Goal: Task Accomplishment & Management: Use online tool/utility

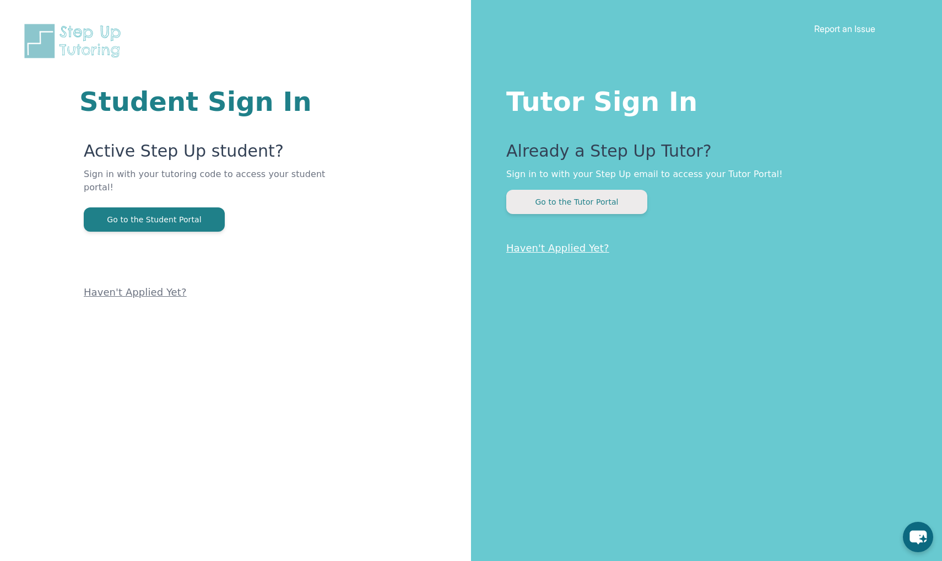
click at [565, 198] on button "Go to the Tutor Portal" at bounding box center [577, 202] width 141 height 24
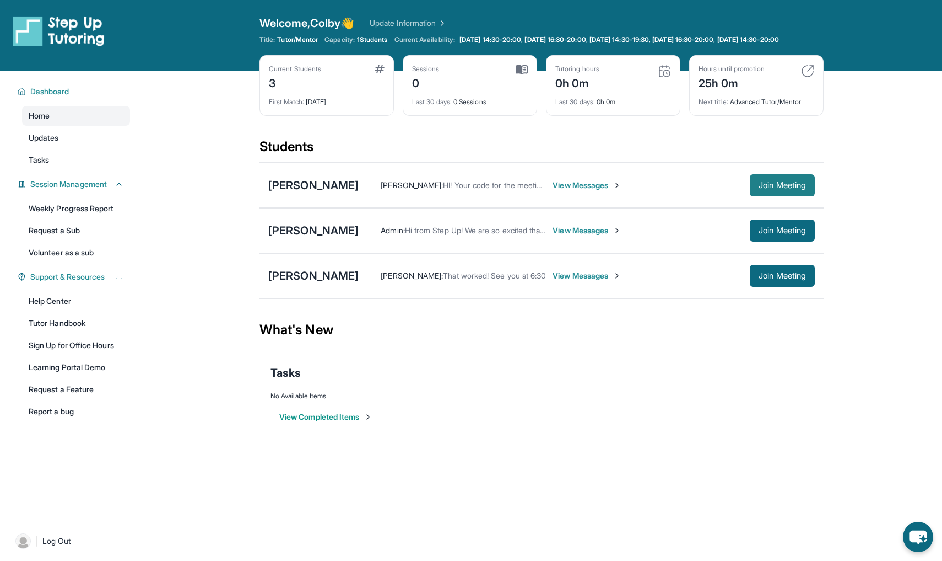
click at [785, 188] on span "Join Meeting" at bounding box center [782, 185] width 47 height 7
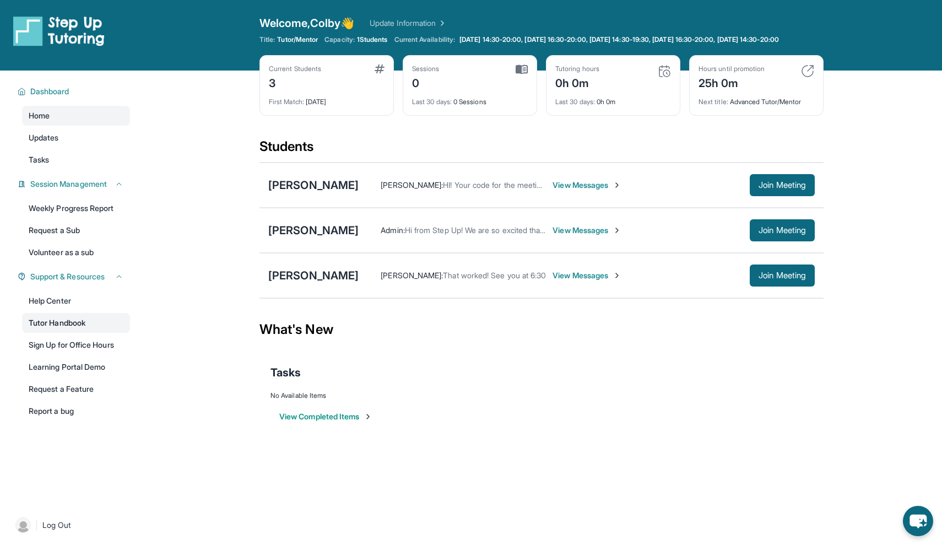
click at [50, 333] on link "Tutor Handbook" at bounding box center [76, 323] width 108 height 20
click at [300, 193] on div "[PERSON_NAME]" at bounding box center [313, 184] width 90 height 15
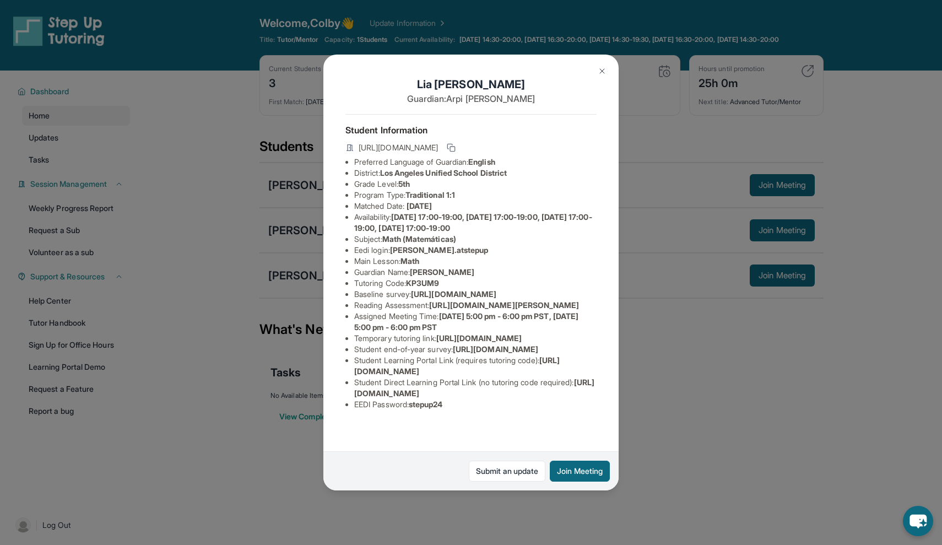
scroll to position [34, 0]
drag, startPoint x: 355, startPoint y: 271, endPoint x: 615, endPoint y: 292, distance: 260.9
click at [615, 292] on div "Lia Martirosyan Guardian: Arpi Simonyan Student Information https://student-por…" at bounding box center [471, 273] width 295 height 436
copy li "https://airtable.com/apprlfn8WjpjBUn2G/shrK0QR6AaNyG5psY?prefill_Type%20of%20Fo…"
click at [473, 302] on div "Lia Martirosyan Guardian: Arpi Simonyan Student Information https://student-por…" at bounding box center [471, 273] width 295 height 436
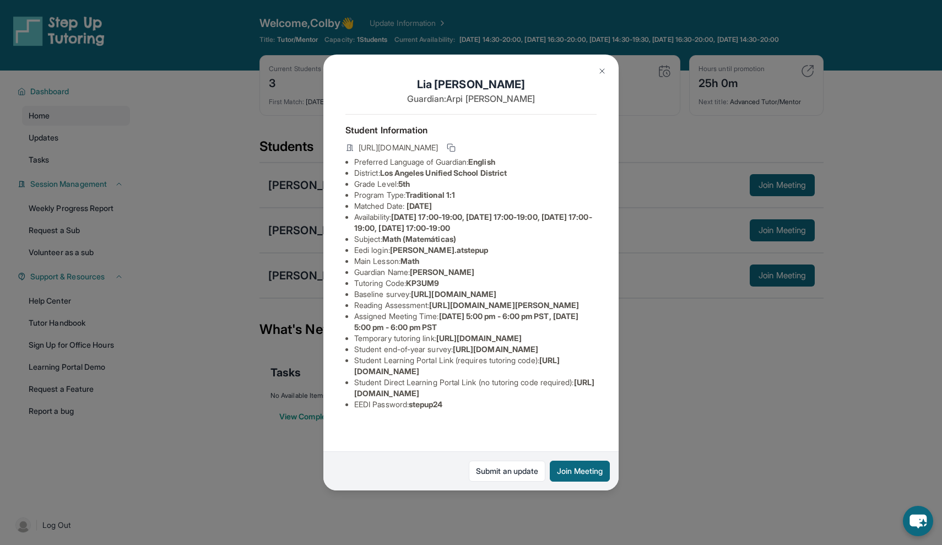
scroll to position [36, 0]
drag, startPoint x: 542, startPoint y: 291, endPoint x: 356, endPoint y: 270, distance: 187.5
click at [411, 289] on span "https://airtable.com/apprlfn8WjpjBUn2G/shrK0QR6AaNyG5psY?prefill_Type%20of%20Fo…" at bounding box center [453, 293] width 85 height 9
copy li "https://airtable.com/apprlfn8WjpjBUn2G/shrK0QR6AaNyG5psY?prefill_Type%20of%20Fo…"
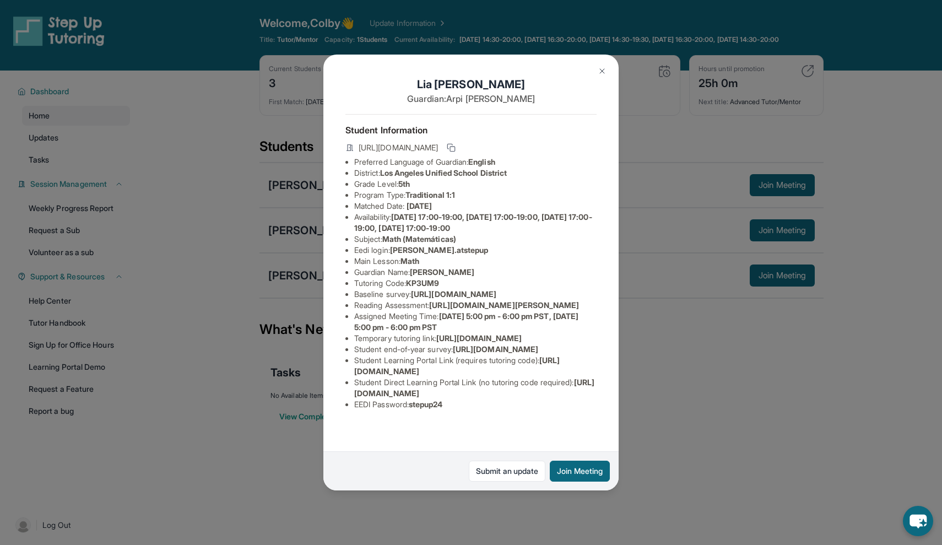
drag, startPoint x: 395, startPoint y: 203, endPoint x: 456, endPoint y: 208, distance: 61.4
click at [456, 245] on li "Eedi login : liam.atstepup" at bounding box center [475, 250] width 243 height 11
copy li "liam.atstepup"
drag, startPoint x: 414, startPoint y: 433, endPoint x: 459, endPoint y: 432, distance: 44.6
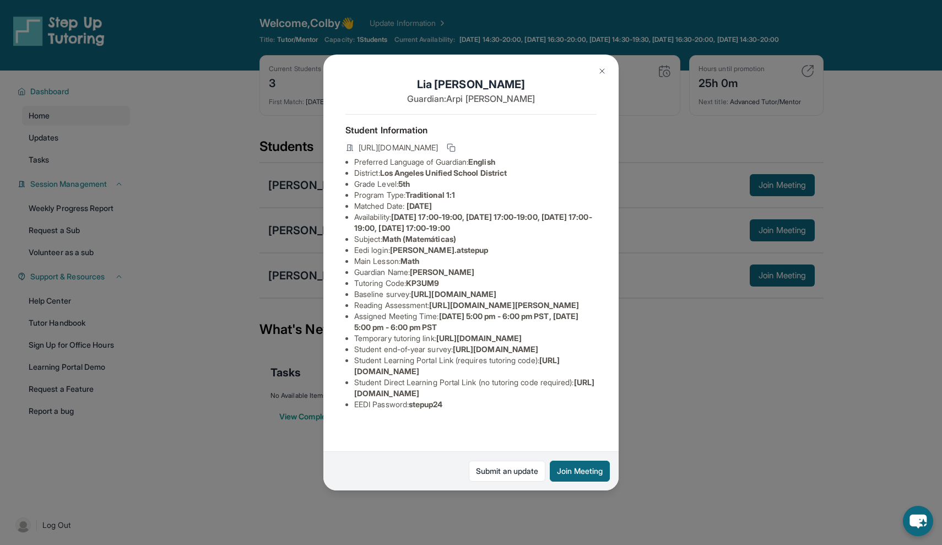
click at [459, 410] on li "EEDI Password : stepup24" at bounding box center [475, 404] width 243 height 11
copy li "stepup24"
drag, startPoint x: 446, startPoint y: 156, endPoint x: 394, endPoint y: 155, distance: 51.8
click at [394, 245] on li "Eedi login : liam.atstepup" at bounding box center [475, 250] width 243 height 11
copy li "liam.atstepup"
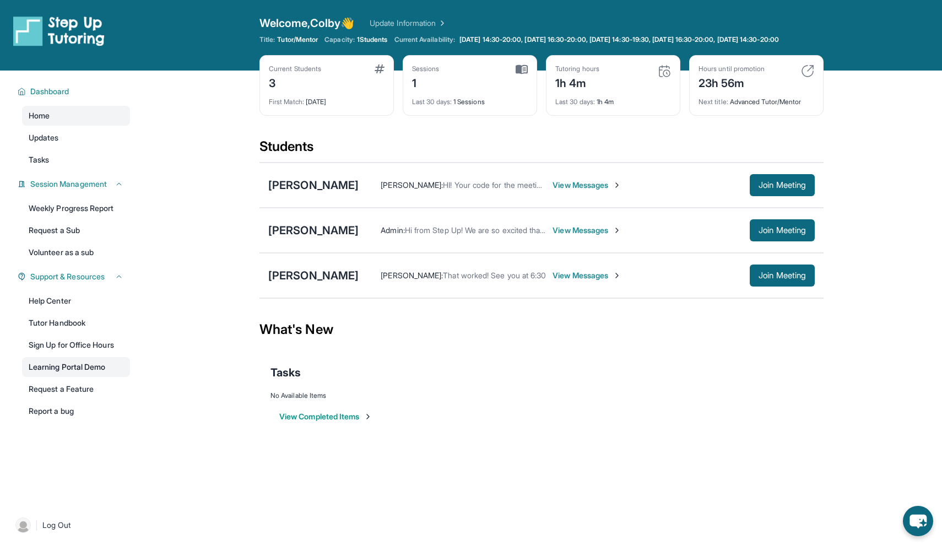
click at [62, 369] on link "Learning Portal Demo" at bounding box center [76, 367] width 108 height 20
click at [763, 279] on span "Join Meeting" at bounding box center [782, 275] width 47 height 7
click at [302, 293] on div "Lola Ibarra Brittini Sullivan : That worked! See you at 6:30 View Messages Join…" at bounding box center [542, 275] width 564 height 45
click at [305, 283] on div "[PERSON_NAME]" at bounding box center [313, 275] width 90 height 15
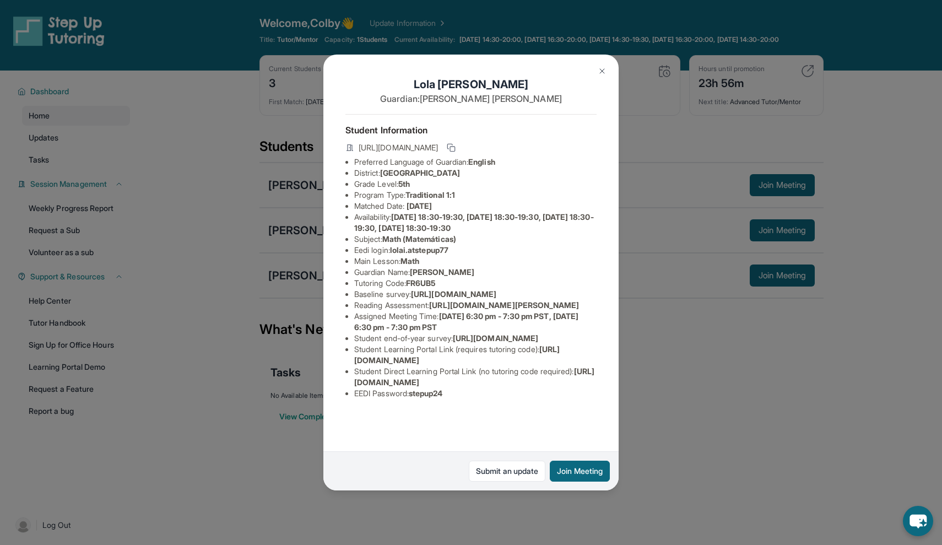
drag, startPoint x: 395, startPoint y: 249, endPoint x: 468, endPoint y: 249, distance: 72.8
click at [468, 249] on li "Eedi login : lolai.atstepup77" at bounding box center [475, 250] width 243 height 11
copy li "lolai.atstepup77"
click at [417, 234] on li "Subject : Math (Matemáticas)" at bounding box center [475, 239] width 243 height 11
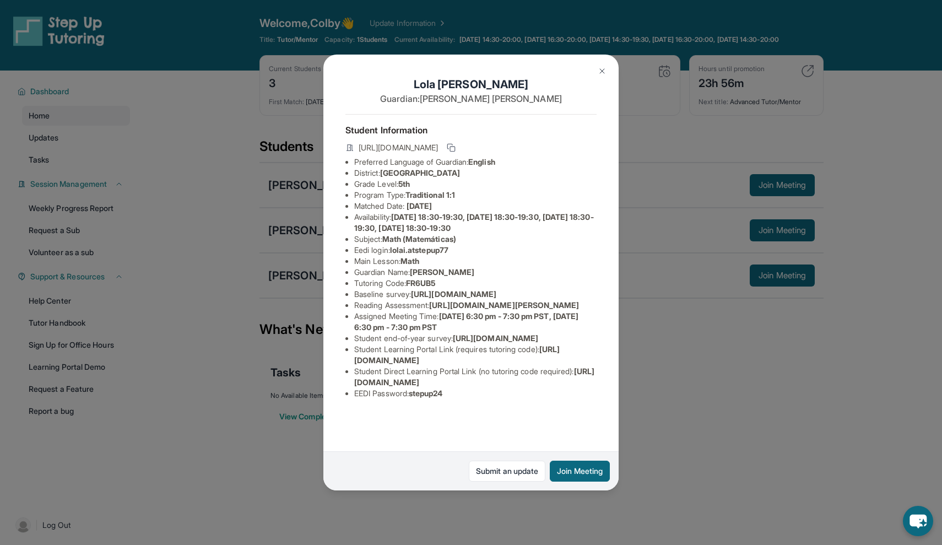
click at [400, 245] on span "lolai.atstepup77" at bounding box center [419, 249] width 58 height 9
drag, startPoint x: 395, startPoint y: 203, endPoint x: 464, endPoint y: 205, distance: 69.5
click at [464, 245] on li "Eedi login : lolai.atstepup77" at bounding box center [475, 250] width 243 height 11
copy li "lolai.atstepup77"
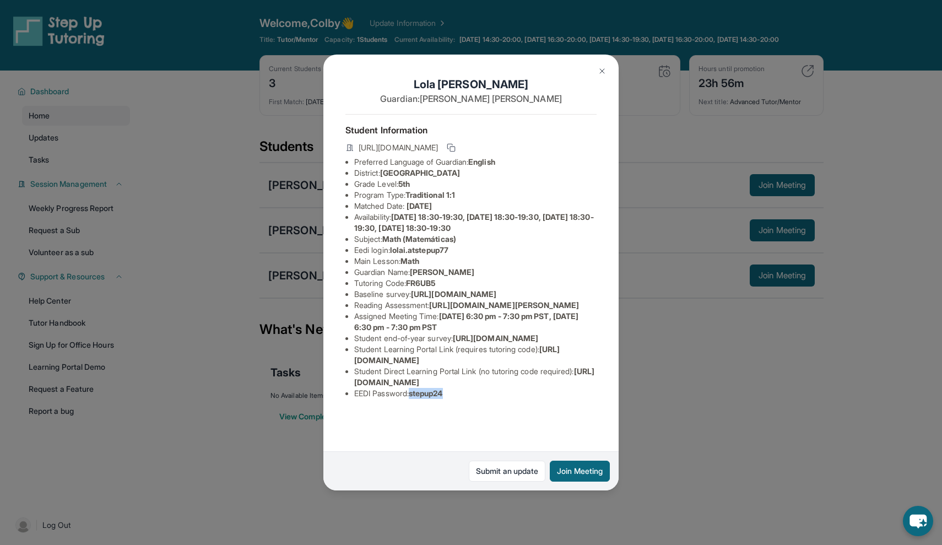
drag, startPoint x: 413, startPoint y: 432, endPoint x: 454, endPoint y: 432, distance: 41.3
click at [454, 399] on li "EEDI Password : stepup24" at bounding box center [475, 393] width 243 height 11
copy li "stepup24"
drag, startPoint x: 540, startPoint y: 265, endPoint x: 356, endPoint y: 246, distance: 184.5
click at [411, 289] on span "https://airtable.com/apprlfn8WjpjBUn2G/shrK0QR6AaNyG5psY?prefill_Type%20of%20Fo…" at bounding box center [453, 293] width 85 height 9
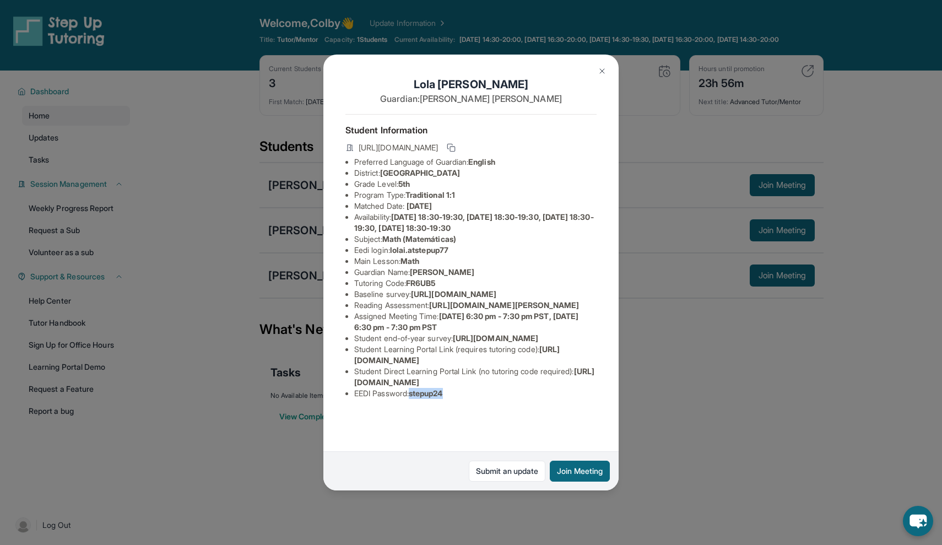
copy li "https://airtable.com/apprlfn8WjpjBUn2G/shrK0QR6AaNyG5psY?prefill_Type%20of%20Fo…"
click at [453, 267] on span "[PERSON_NAME]" at bounding box center [442, 271] width 64 height 9
click at [294, 197] on div "Lola Ibarra Guardian: Brittini Sullivan Student Information https://student-por…" at bounding box center [471, 272] width 942 height 545
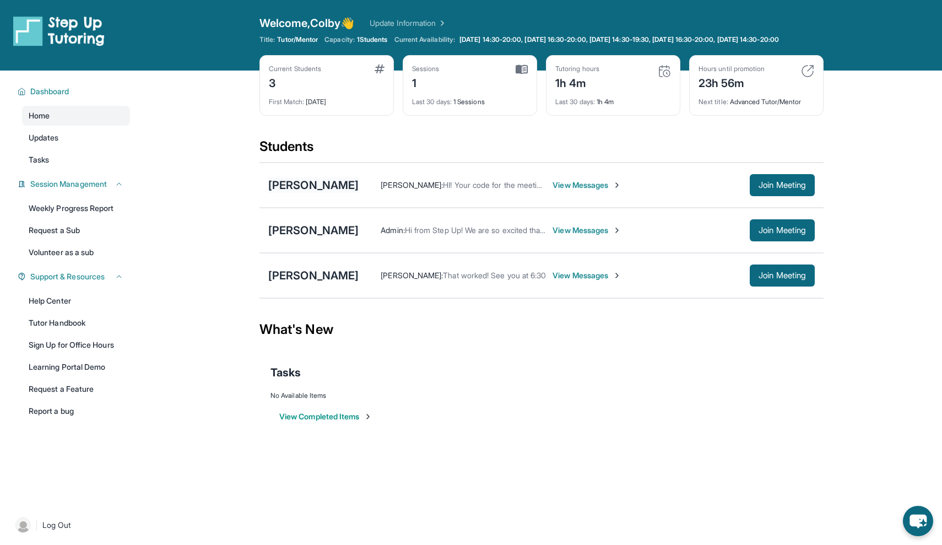
click at [304, 193] on div "[PERSON_NAME]" at bounding box center [313, 184] width 90 height 15
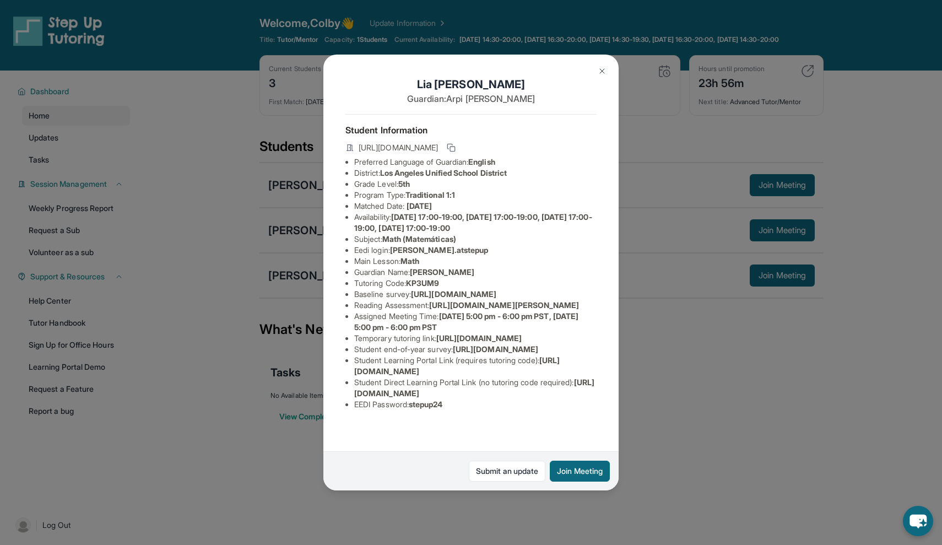
click at [598, 71] on img at bounding box center [602, 71] width 9 height 9
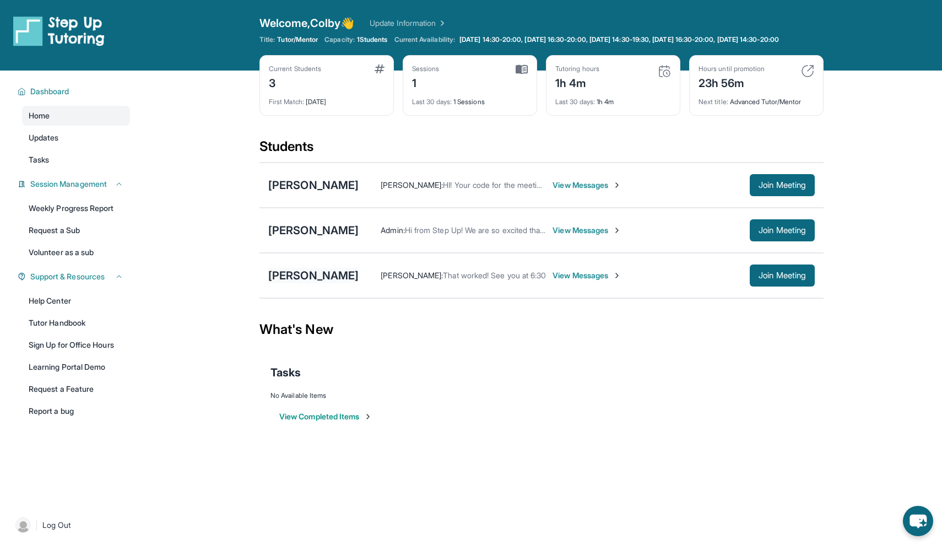
click at [304, 283] on div "[PERSON_NAME]" at bounding box center [313, 275] width 90 height 15
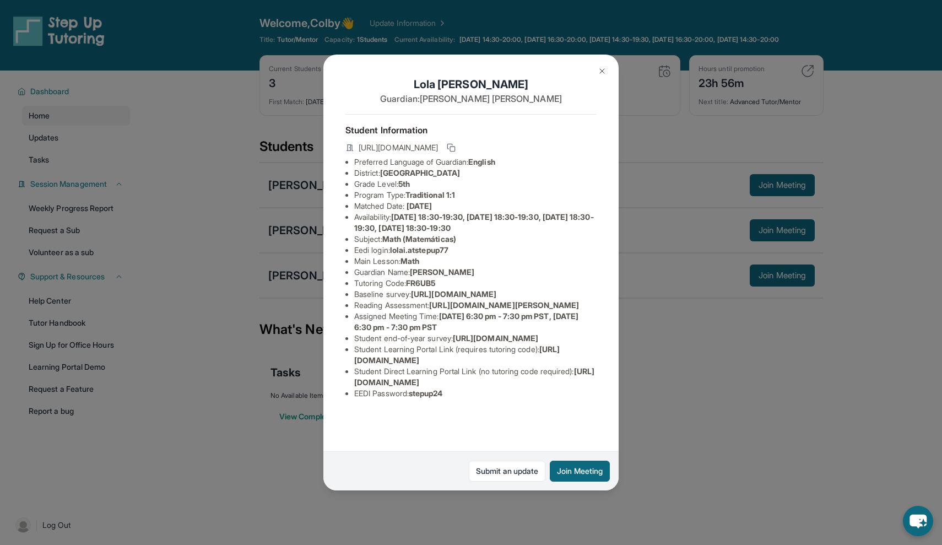
drag, startPoint x: 462, startPoint y: 250, endPoint x: 395, endPoint y: 253, distance: 66.8
click at [395, 253] on li "Eedi login : lolai.atstepup77" at bounding box center [475, 250] width 243 height 11
copy li "lolai.atstepup77"
click at [600, 71] on img at bounding box center [602, 71] width 9 height 9
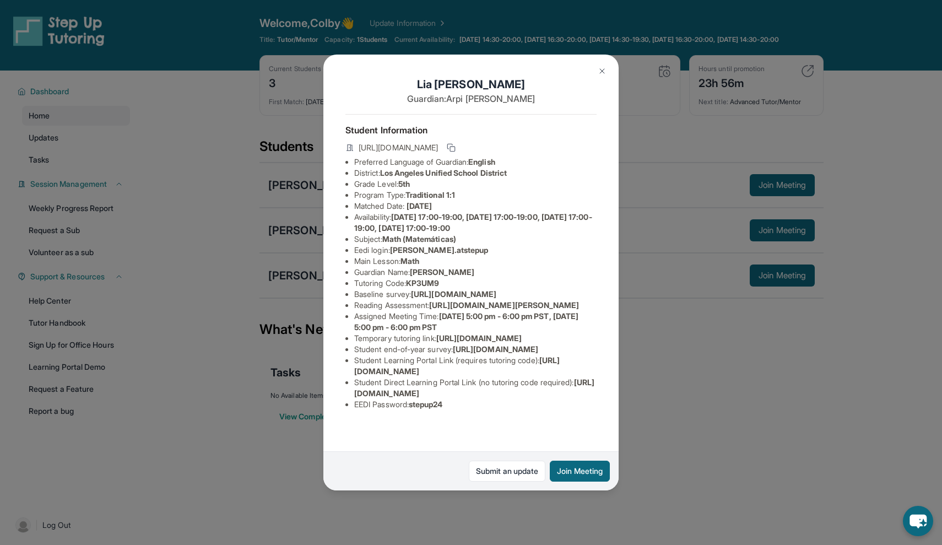
scroll to position [94, 0]
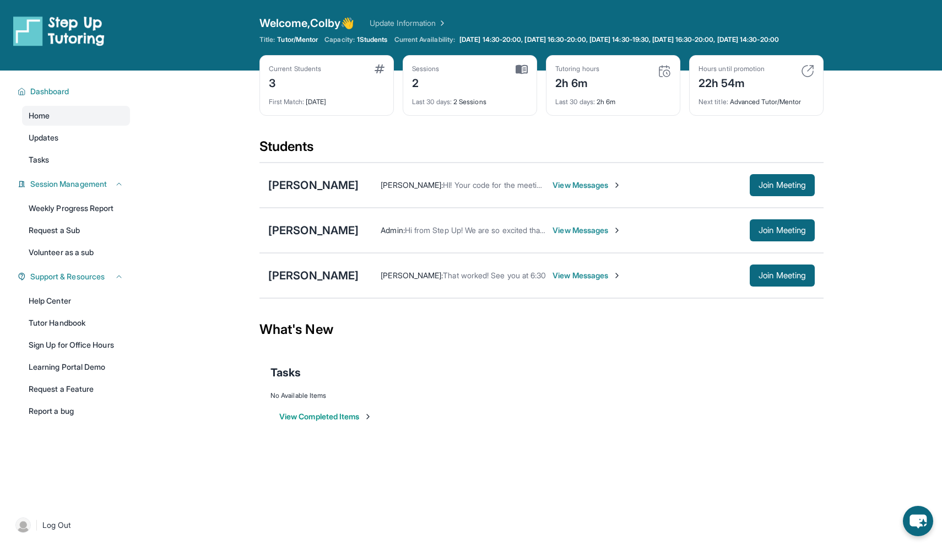
click at [735, 90] on div "22h 54m" at bounding box center [732, 82] width 66 height 18
click at [806, 78] on img at bounding box center [807, 70] width 13 height 13
click at [94, 161] on link "Tasks" at bounding box center [76, 160] width 108 height 20
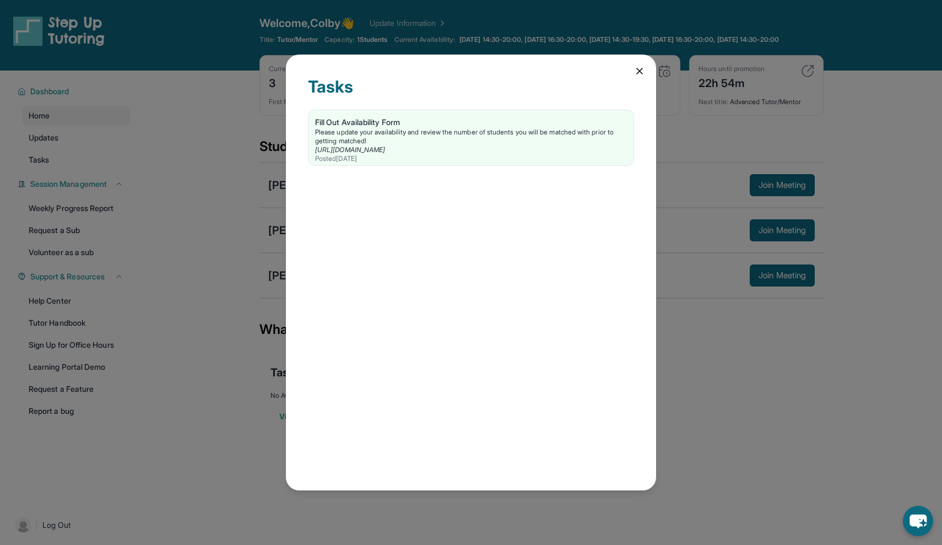
click at [644, 69] on icon at bounding box center [639, 71] width 11 height 11
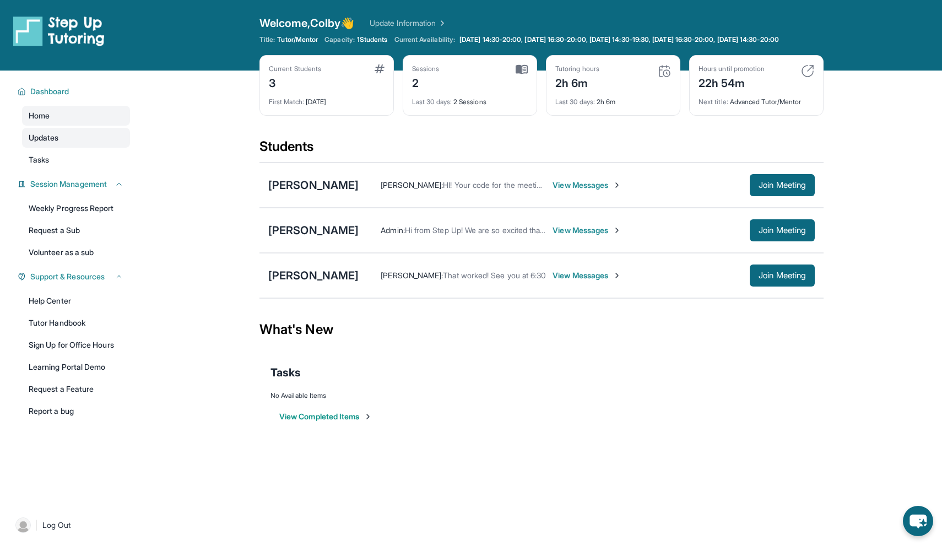
click at [91, 146] on link "Updates" at bounding box center [76, 138] width 108 height 20
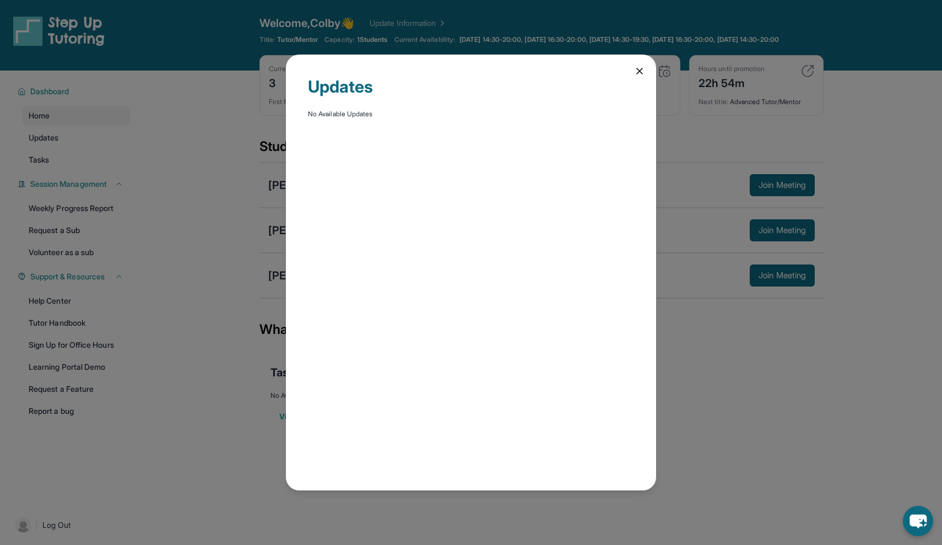
click at [637, 63] on div "Updates No Available Updates" at bounding box center [471, 273] width 370 height 436
click at [635, 66] on icon at bounding box center [639, 71] width 11 height 11
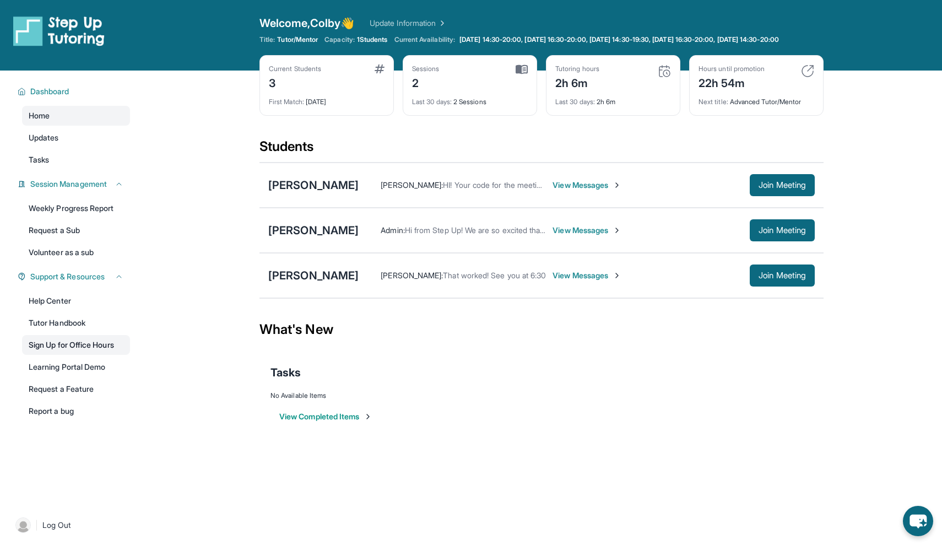
click at [96, 351] on link "Sign Up for Office Hours" at bounding box center [76, 345] width 108 height 20
click at [104, 311] on link "Help Center" at bounding box center [76, 301] width 108 height 20
click at [89, 190] on span "Session Management" at bounding box center [68, 184] width 77 height 11
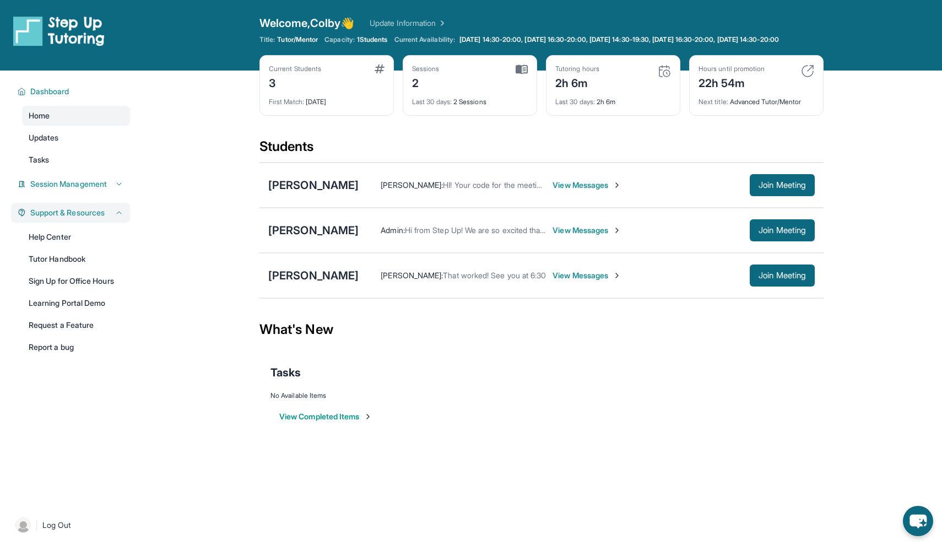
click at [88, 218] on span "Support & Resources" at bounding box center [67, 212] width 74 height 11
click at [105, 190] on span "Session Management" at bounding box center [68, 184] width 77 height 11
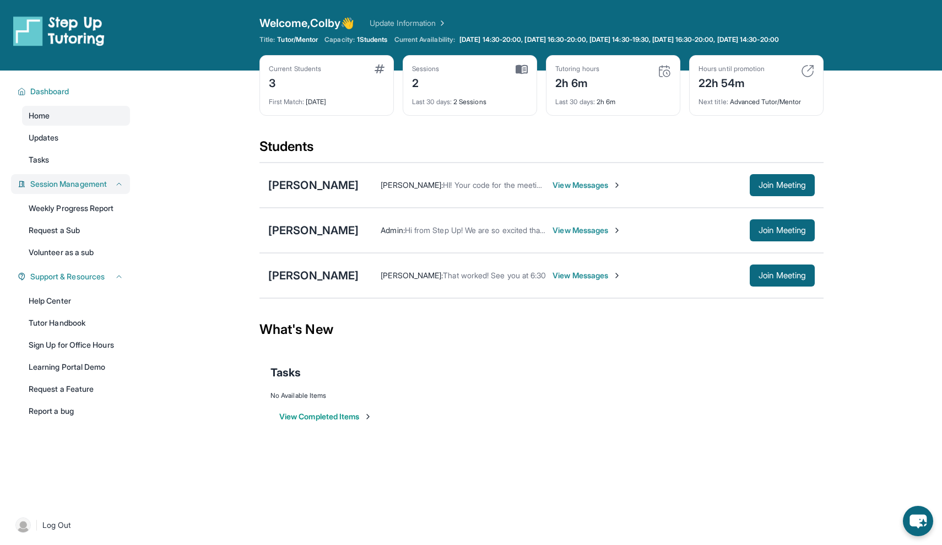
click at [105, 190] on span "Session Management" at bounding box center [68, 184] width 77 height 11
